Goal: Task Accomplishment & Management: Check status

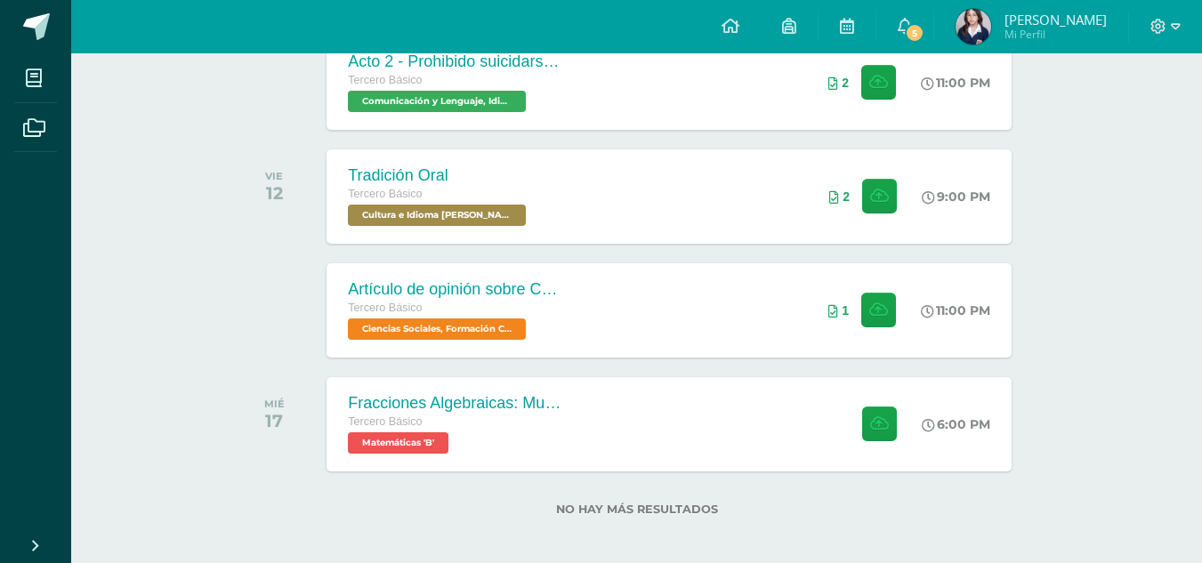
scroll to position [439, 0]
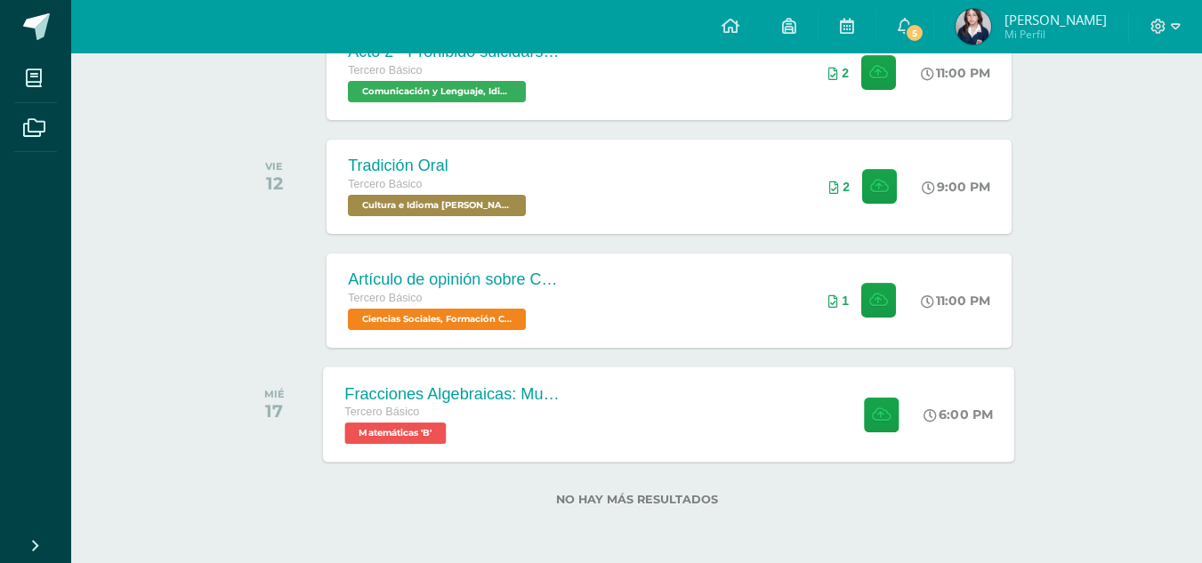
click at [761, 429] on div "Fracciones Algebraicas: Multiplicación y División Tercero Básico Matemáticas 'B…" at bounding box center [669, 414] width 691 height 95
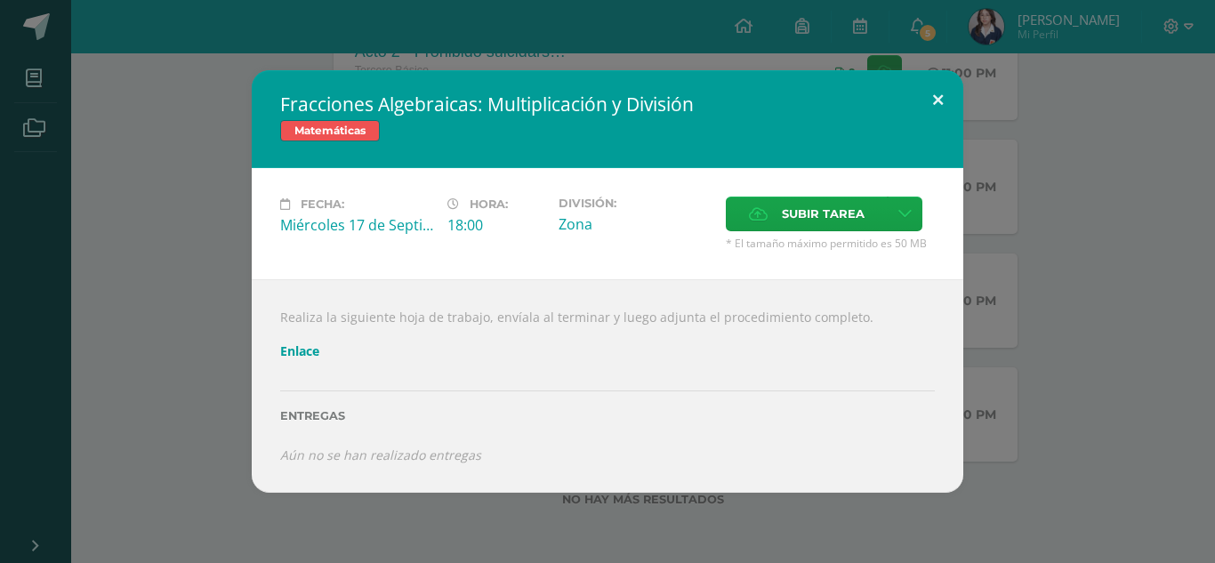
click at [936, 106] on button at bounding box center [938, 100] width 51 height 60
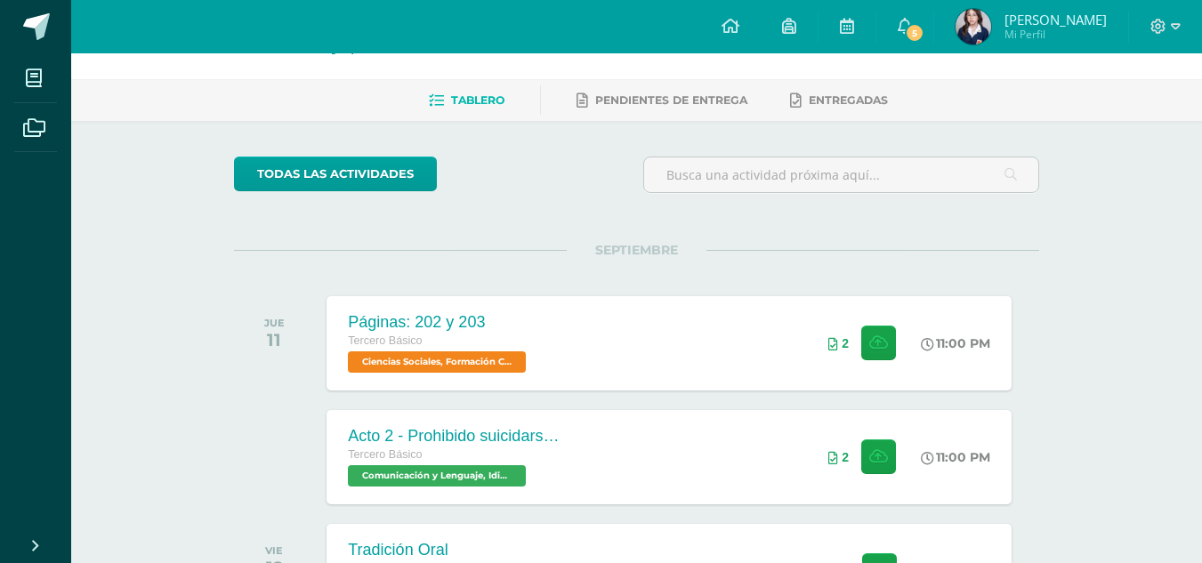
scroll to position [0, 0]
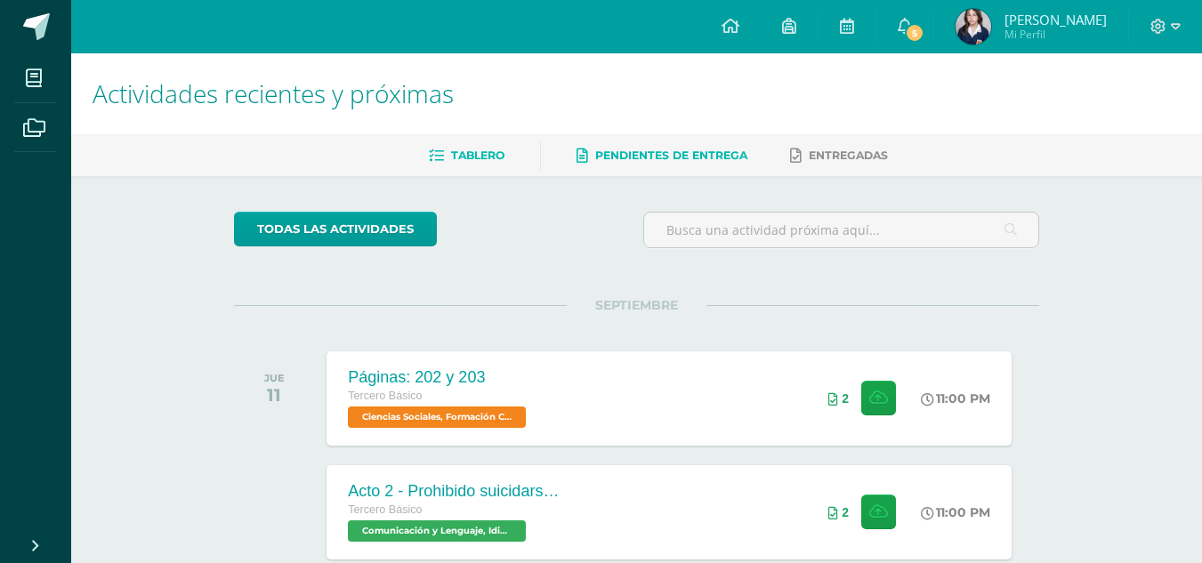
click at [625, 157] on span "Pendientes de entrega" at bounding box center [671, 155] width 152 height 13
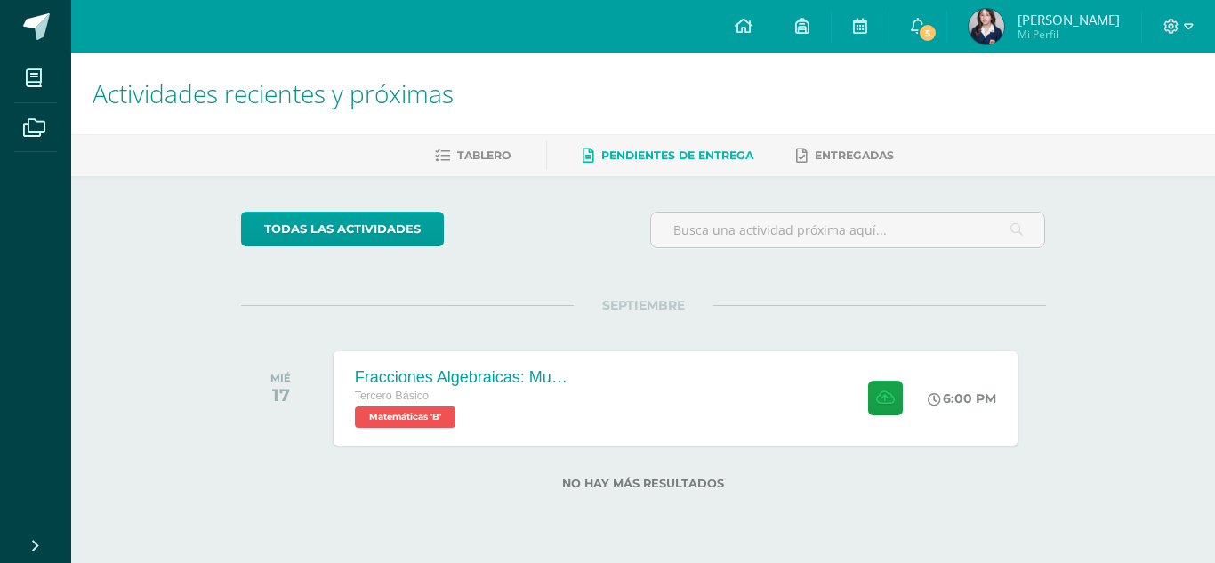
click at [1149, 179] on div "Actividades recientes y próximas Tablero Pendientes de entrega Entregadas todas…" at bounding box center [643, 300] width 1144 height 494
click at [938, 32] on span "5" at bounding box center [928, 33] width 20 height 20
